Goal: Find specific page/section: Find specific page/section

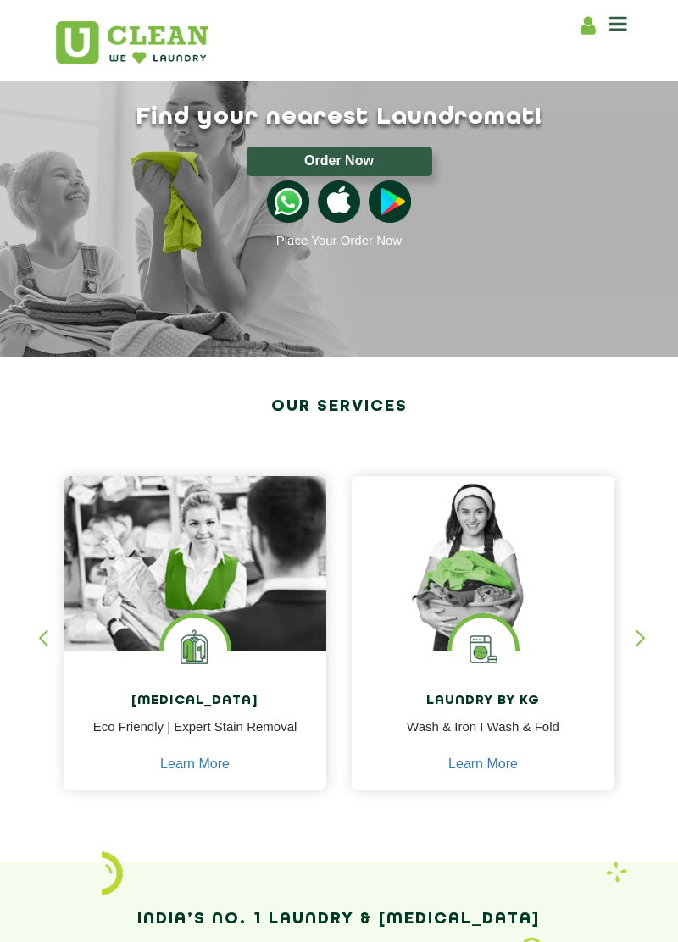
click at [645, 635] on div "button" at bounding box center [647, 652] width 25 height 47
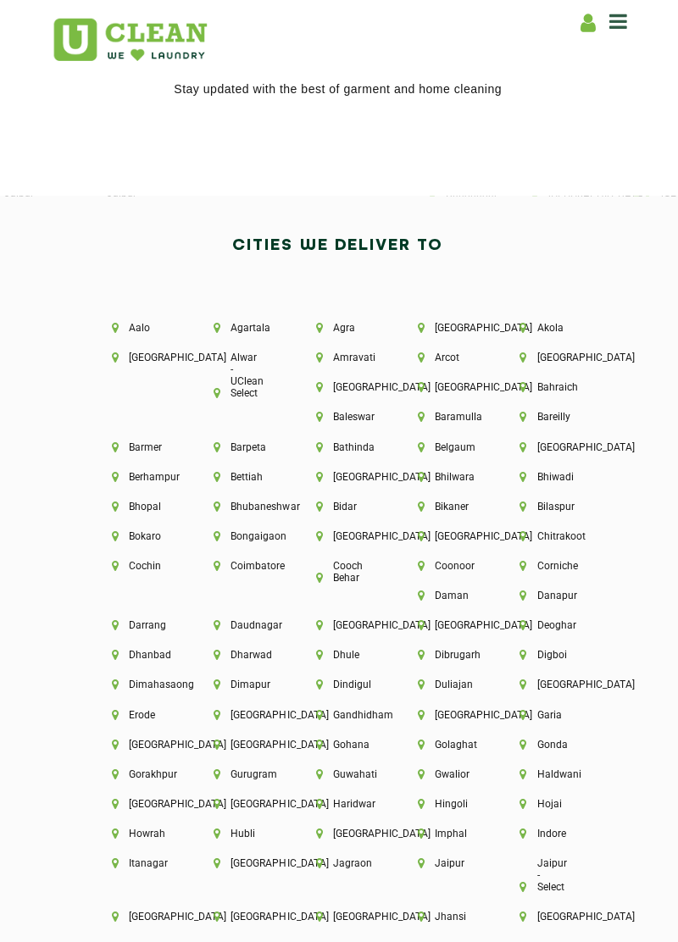
click at [117, 324] on li "Aalo" at bounding box center [136, 330] width 44 height 12
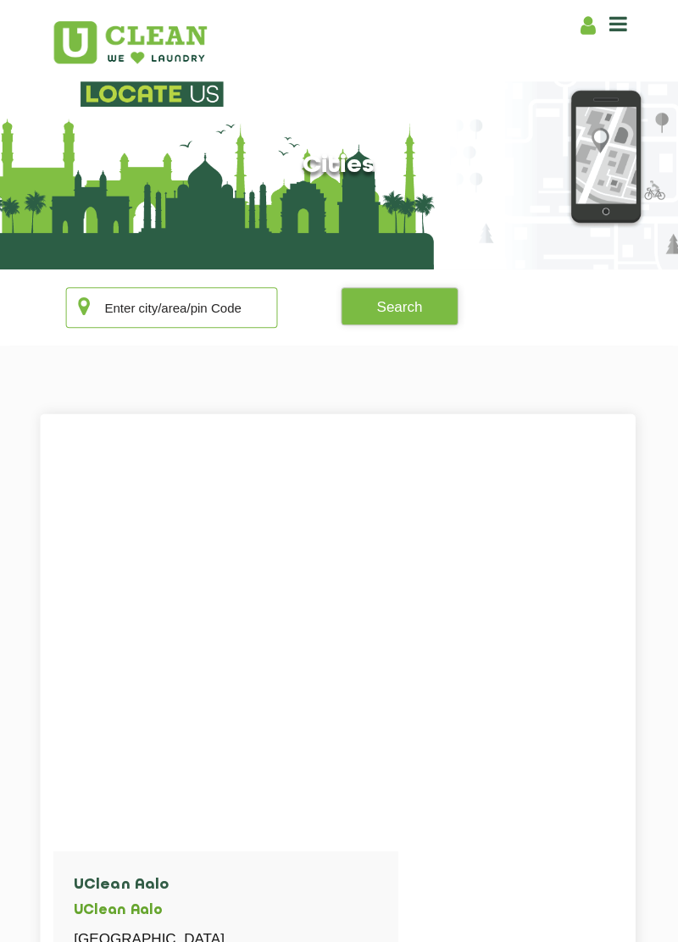
click at [138, 303] on input "text" at bounding box center [173, 306] width 211 height 41
type input "Akola"
click at [415, 296] on button "Search" at bounding box center [400, 305] width 117 height 38
click at [414, 302] on button "Search" at bounding box center [400, 305] width 117 height 38
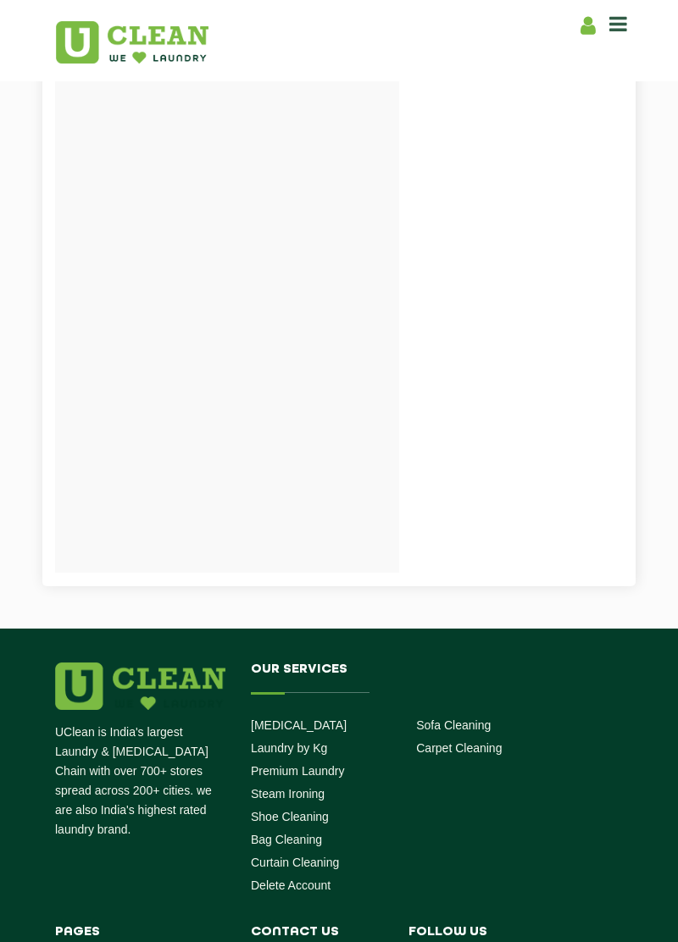
scroll to position [789, 0]
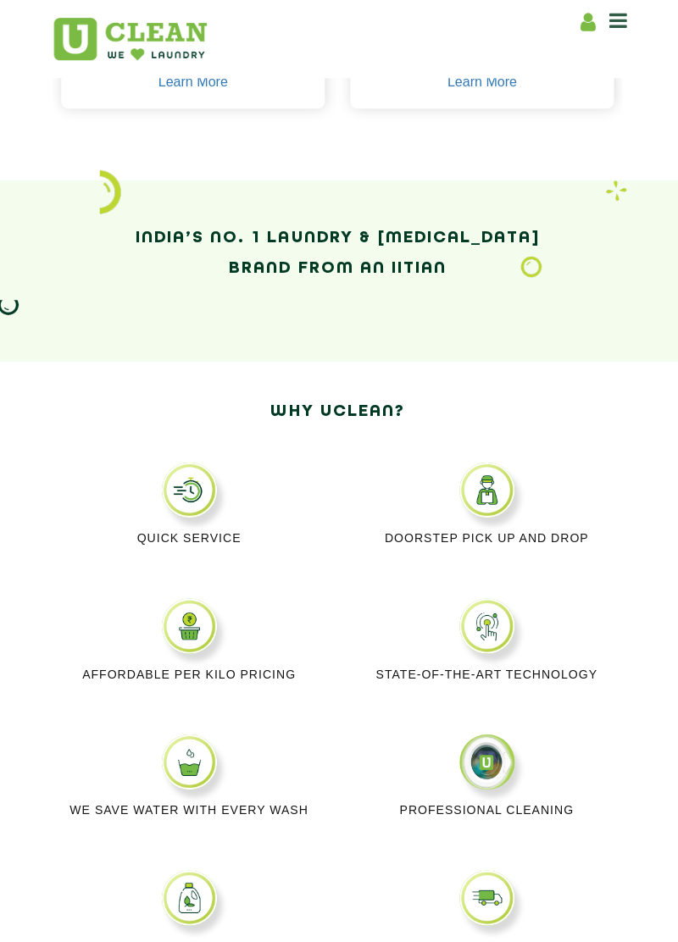
scroll to position [681, 0]
